Goal: Task Accomplishment & Management: Use online tool/utility

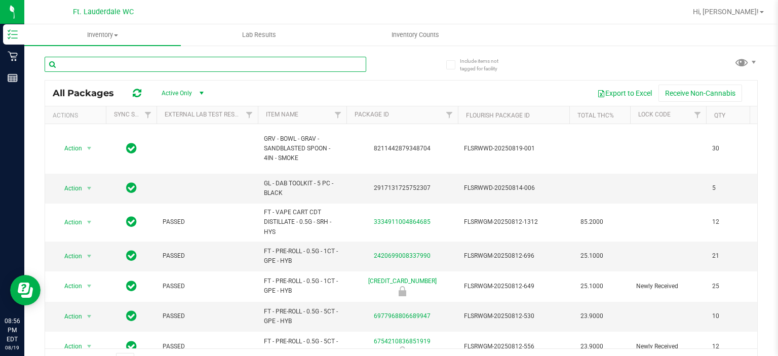
click at [346, 66] on input "text" at bounding box center [205, 64] width 321 height 15
paste input "5979387104515790"
type input "5979387104515790"
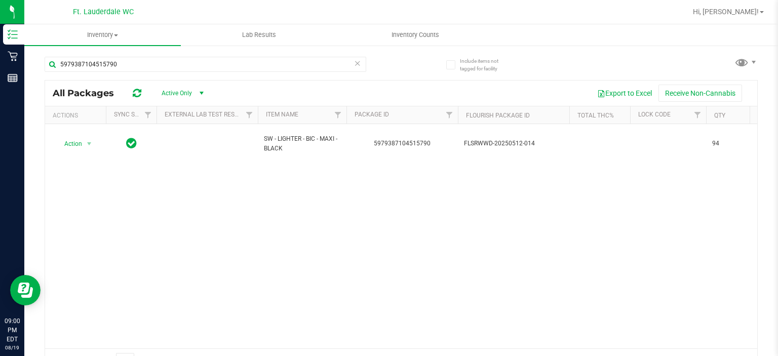
click at [354, 63] on icon at bounding box center [357, 63] width 7 height 12
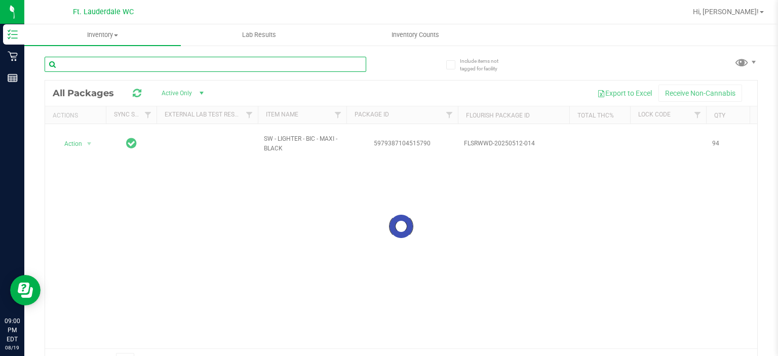
click at [342, 65] on input "text" at bounding box center [205, 64] width 321 height 15
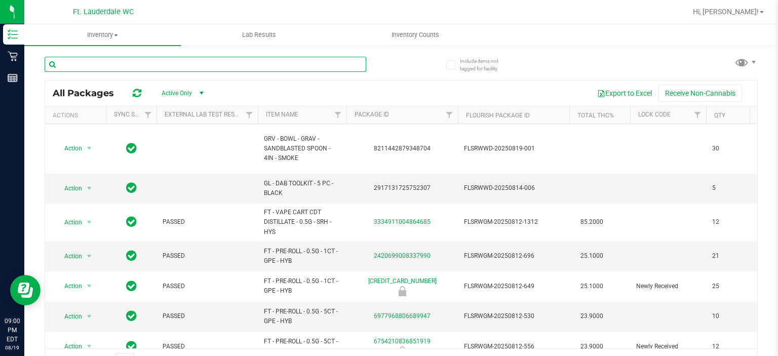
paste input "4661893725405358"
type input "4661893725405358"
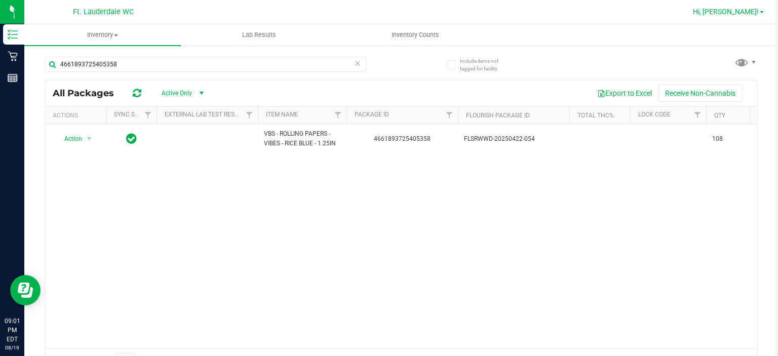
click at [754, 11] on span "Hi, [PERSON_NAME]!" at bounding box center [726, 12] width 66 height 8
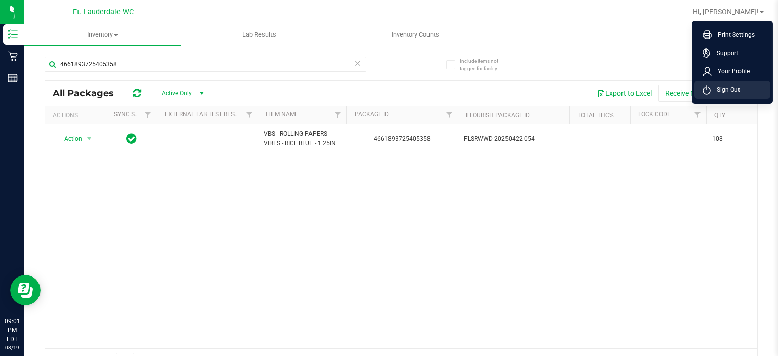
click at [723, 88] on span "Sign Out" at bounding box center [724, 90] width 29 height 10
